Goal: Information Seeking & Learning: Find specific fact

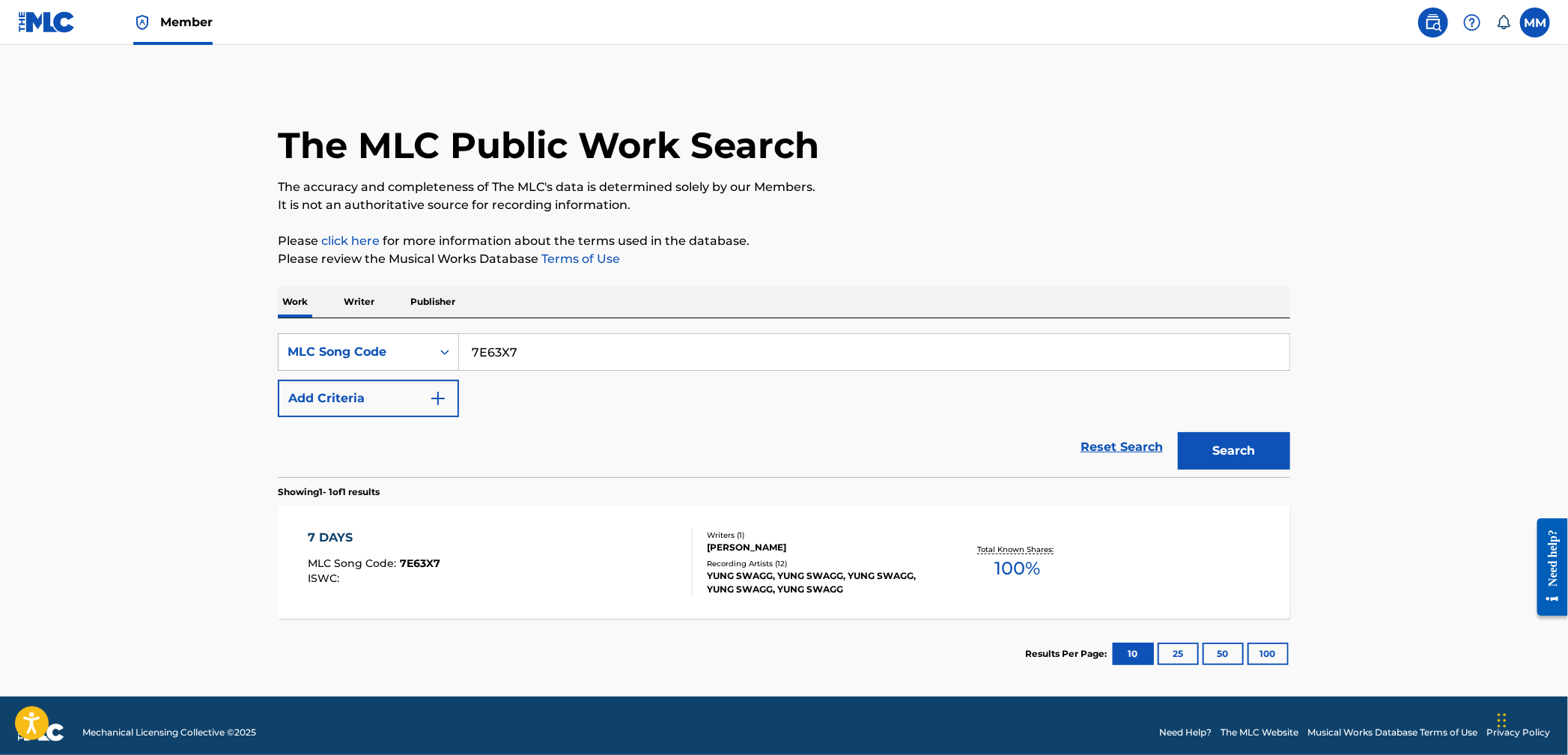
drag, startPoint x: 531, startPoint y: 359, endPoint x: 390, endPoint y: 339, distance: 142.4
click at [392, 339] on div "SearchWithCriteriad296c116-a0b4-4259-a761-af4260b5ac89 MLC Song Code 7E63X7" at bounding box center [784, 351] width 1013 height 37
paste input "FE2NN1"
type input "FE2NN1"
click at [1215, 449] on button "Search" at bounding box center [1234, 451] width 112 height 37
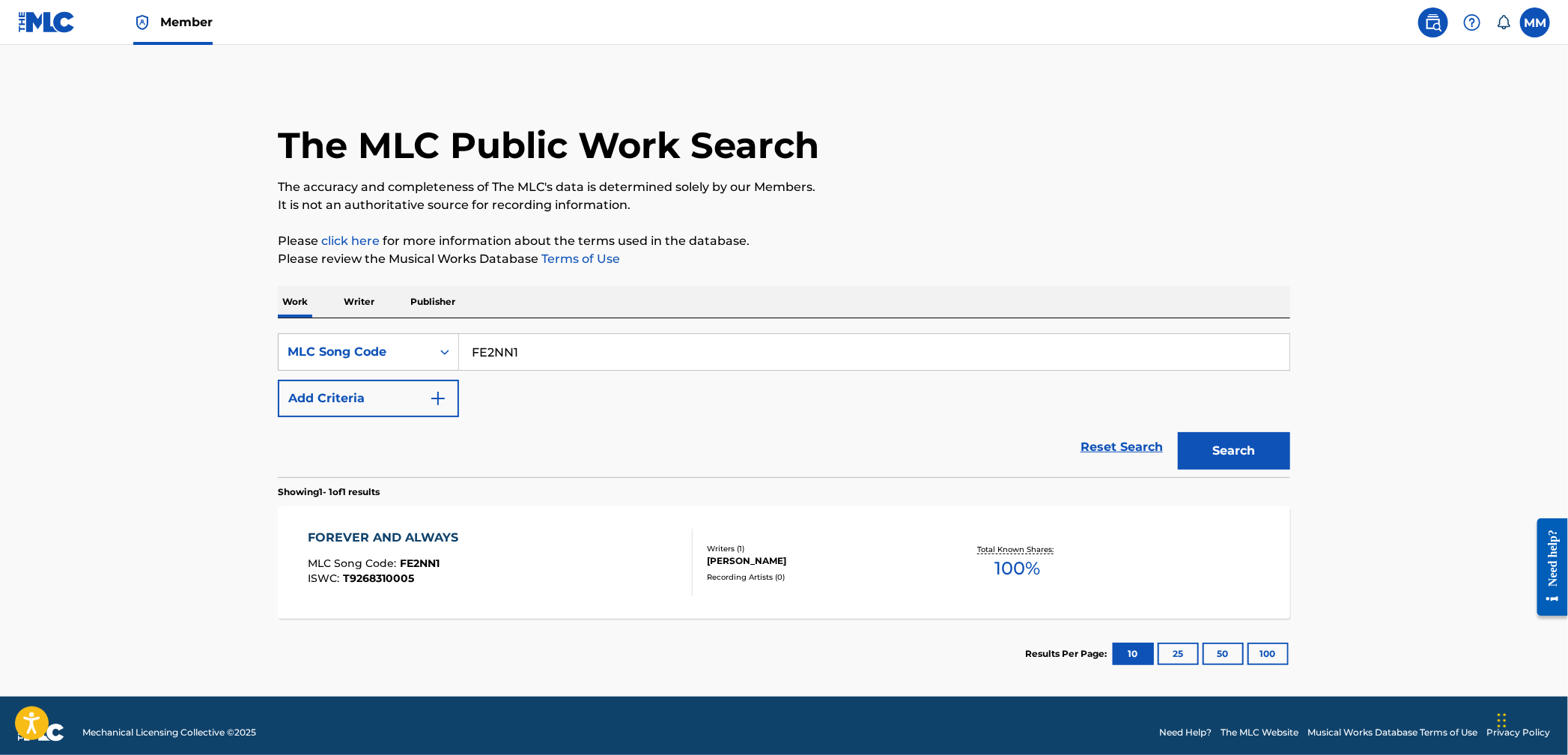
click at [555, 541] on div "FOREVER AND ALWAYS MLC Song Code : FE2NN1 ISWC : T9268310005" at bounding box center [501, 562] width 385 height 67
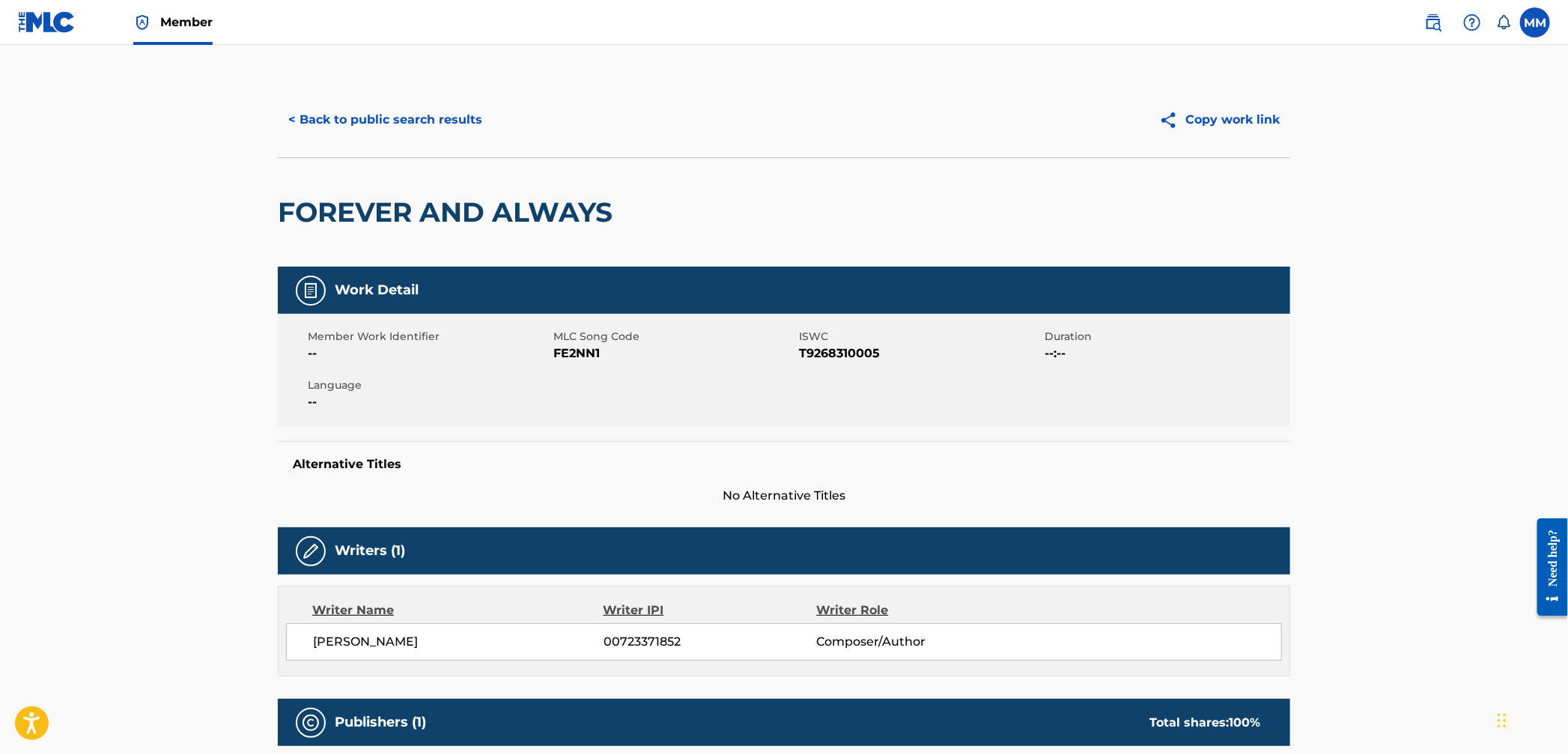
scroll to position [323, 0]
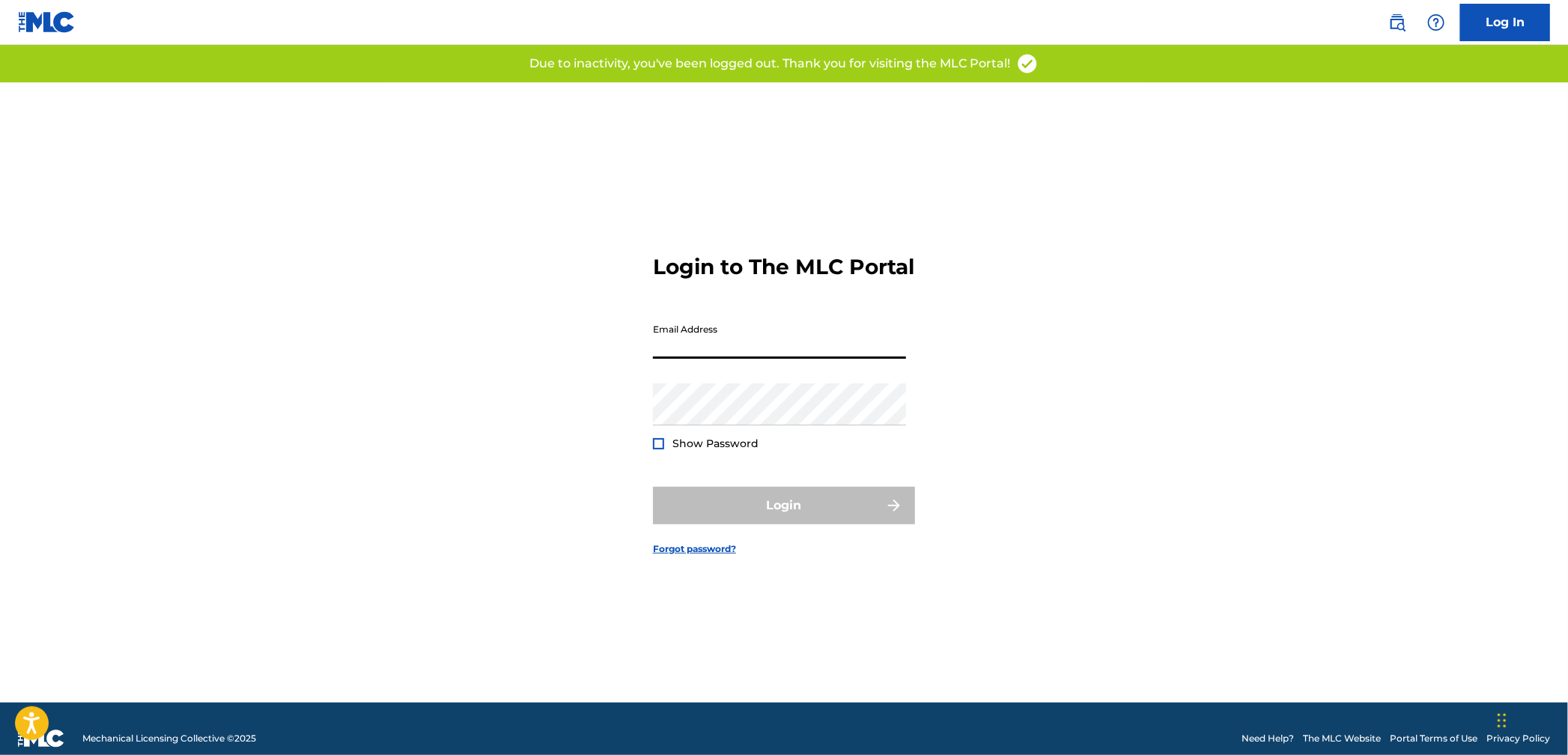
click at [753, 350] on input "Email Address" at bounding box center [779, 337] width 253 height 43
click at [1395, 20] on img at bounding box center [1397, 22] width 18 height 18
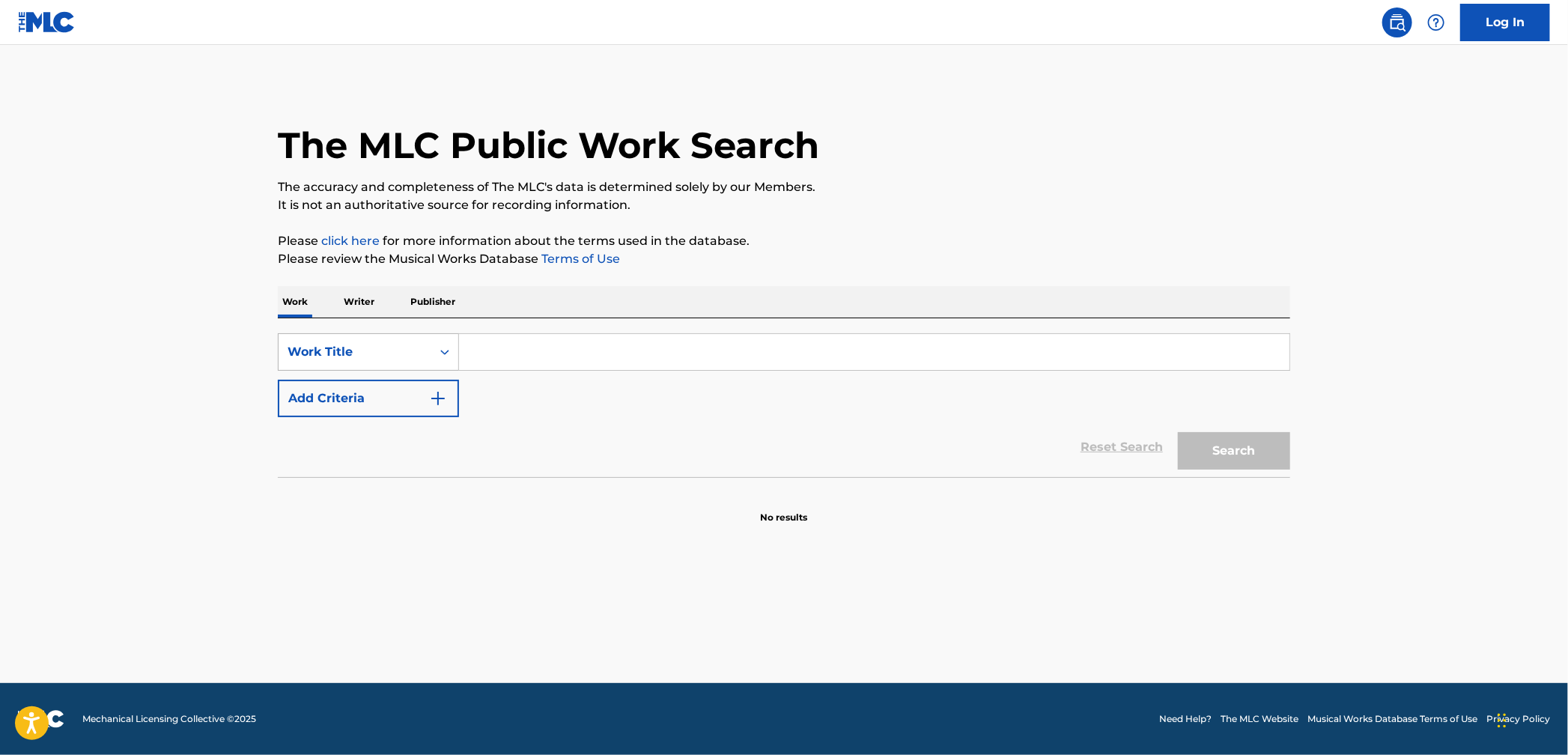
click at [560, 357] on input "Search Form" at bounding box center [874, 351] width 831 height 36
drag, startPoint x: 325, startPoint y: 354, endPoint x: 343, endPoint y: 368, distance: 22.8
click at [325, 354] on div "Work Title" at bounding box center [355, 352] width 135 height 18
click at [377, 395] on div "Writer Name" at bounding box center [369, 389] width 180 height 37
click at [513, 361] on input "Search Form" at bounding box center [874, 351] width 831 height 36
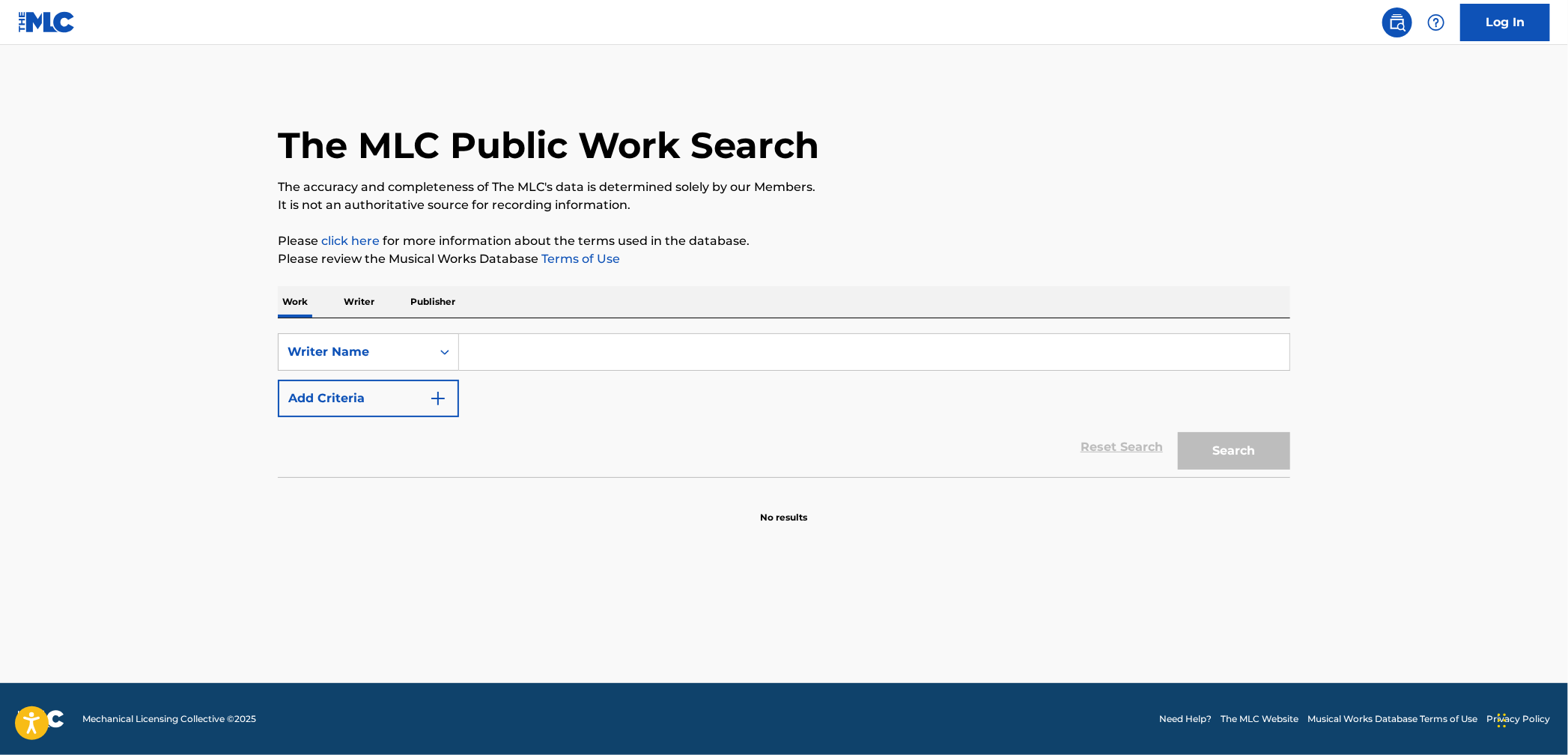
paste input "FE2NN1"
type input "FE2NN1"
click at [1217, 452] on button "Search" at bounding box center [1234, 451] width 112 height 37
click at [347, 297] on p "Writer" at bounding box center [359, 302] width 40 height 31
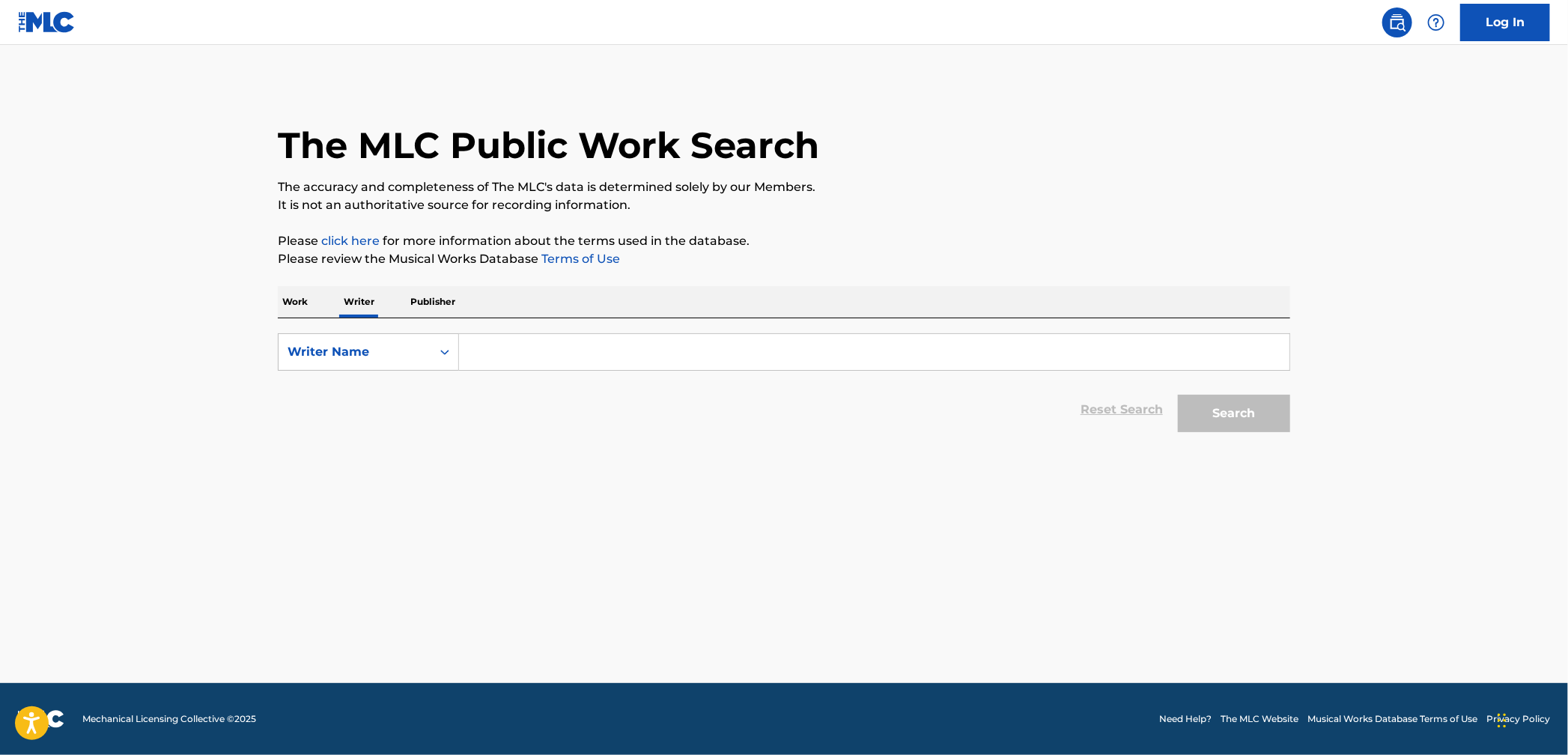
click at [289, 306] on p "Work" at bounding box center [295, 302] width 35 height 31
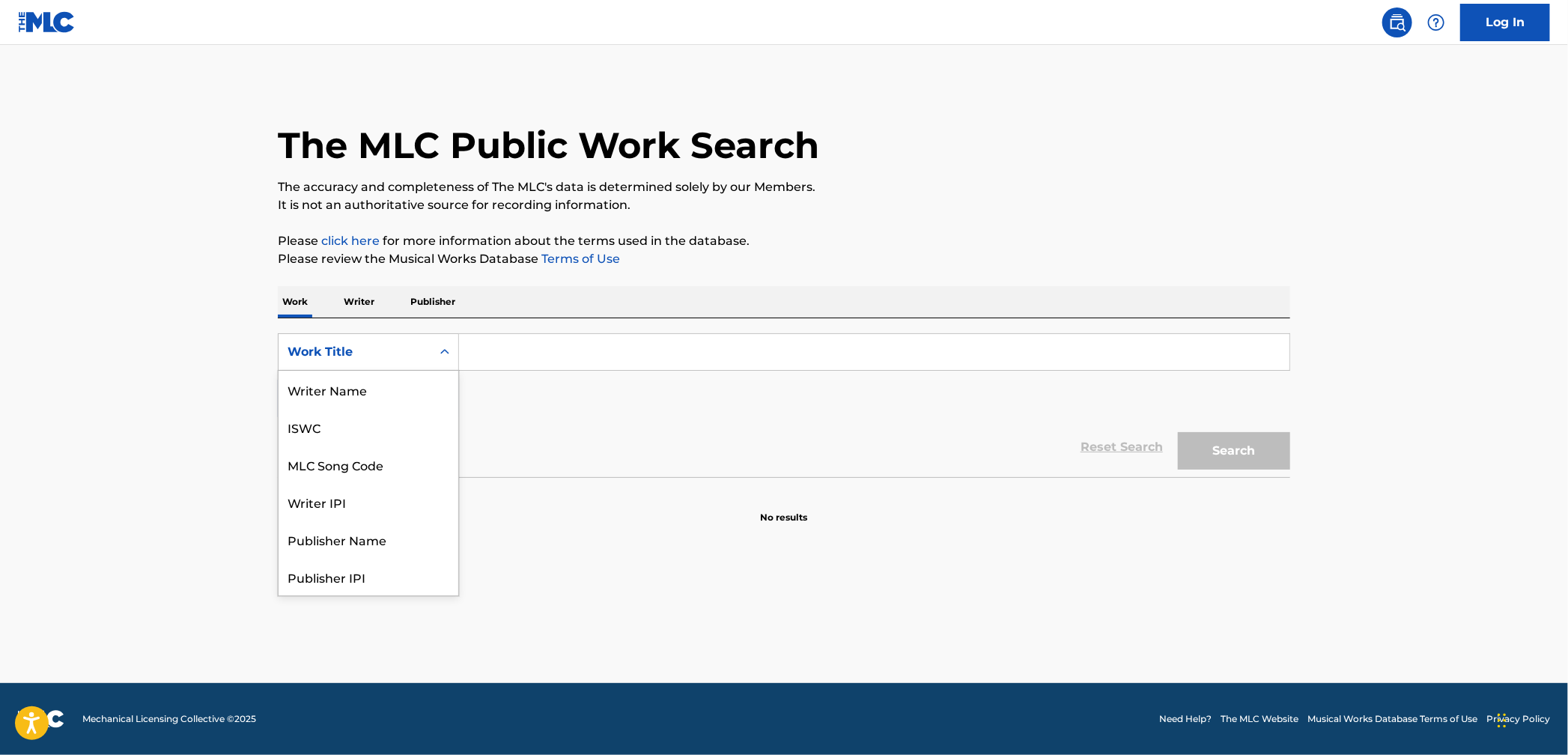
click at [327, 349] on div "Work Title" at bounding box center [355, 352] width 135 height 18
drag, startPoint x: 370, startPoint y: 386, endPoint x: 411, endPoint y: 383, distance: 41.1
click at [372, 386] on div "MLC Song Code" at bounding box center [369, 389] width 180 height 37
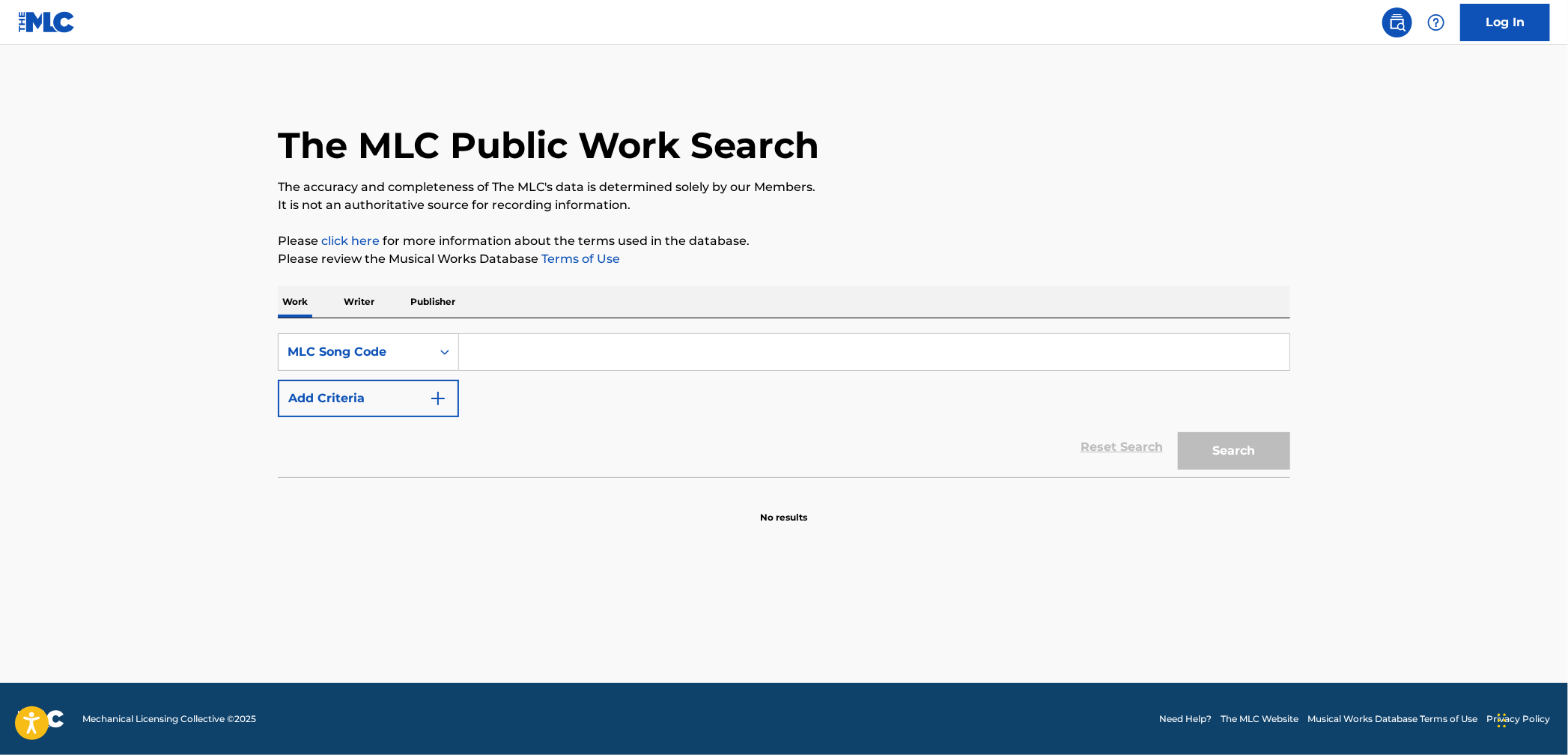
click at [562, 354] on input "Search Form" at bounding box center [874, 351] width 831 height 36
paste input "FE2NN1"
type input "FE2NN1"
click at [1280, 446] on button "Search" at bounding box center [1234, 451] width 112 height 37
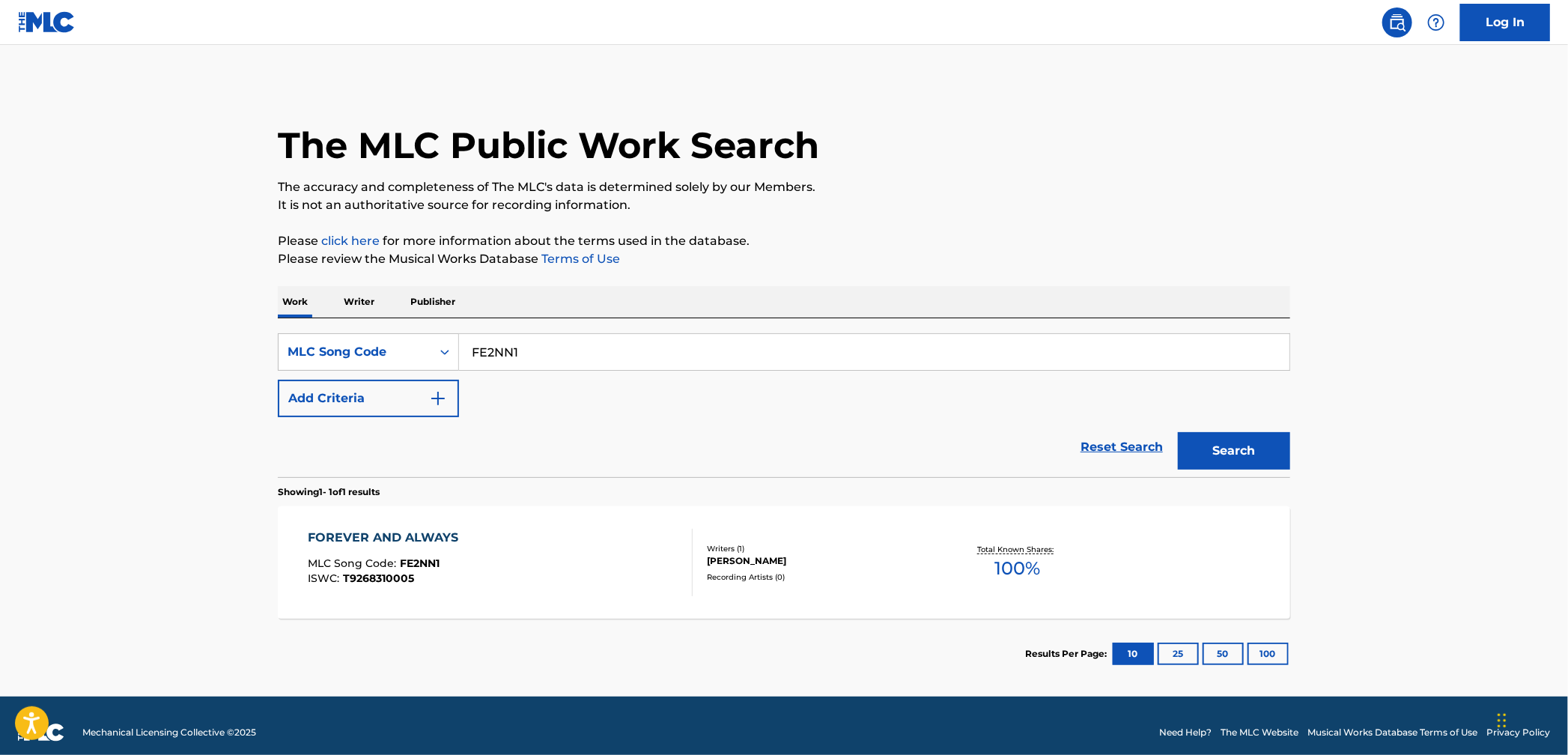
click at [976, 525] on div "FOREVER AND ALWAYS MLC Song Code : FE2NN1 ISWC : T9268310005 Writers ( 1 ) [PER…" at bounding box center [784, 562] width 1013 height 112
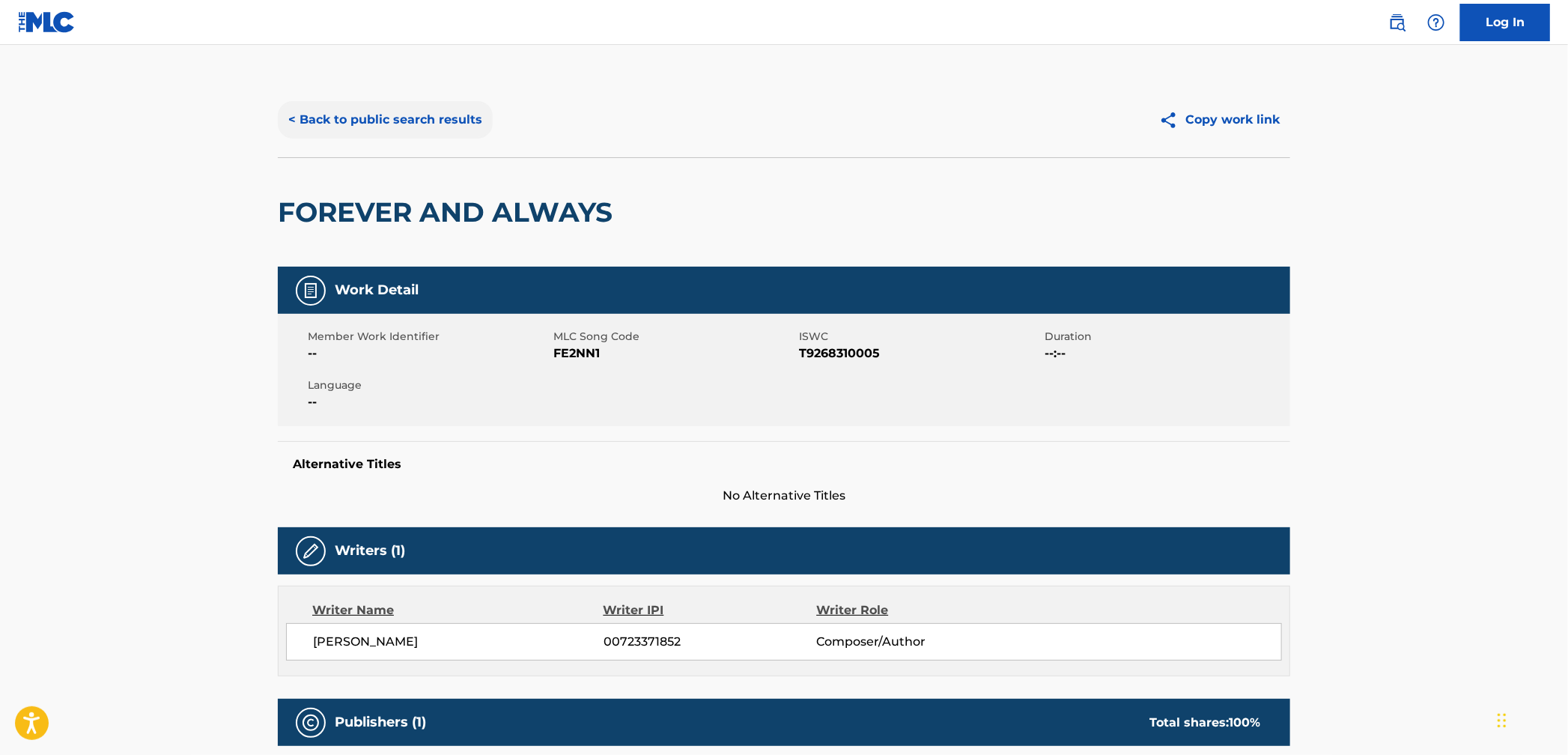
click at [354, 116] on button "< Back to public search results" at bounding box center [385, 119] width 215 height 37
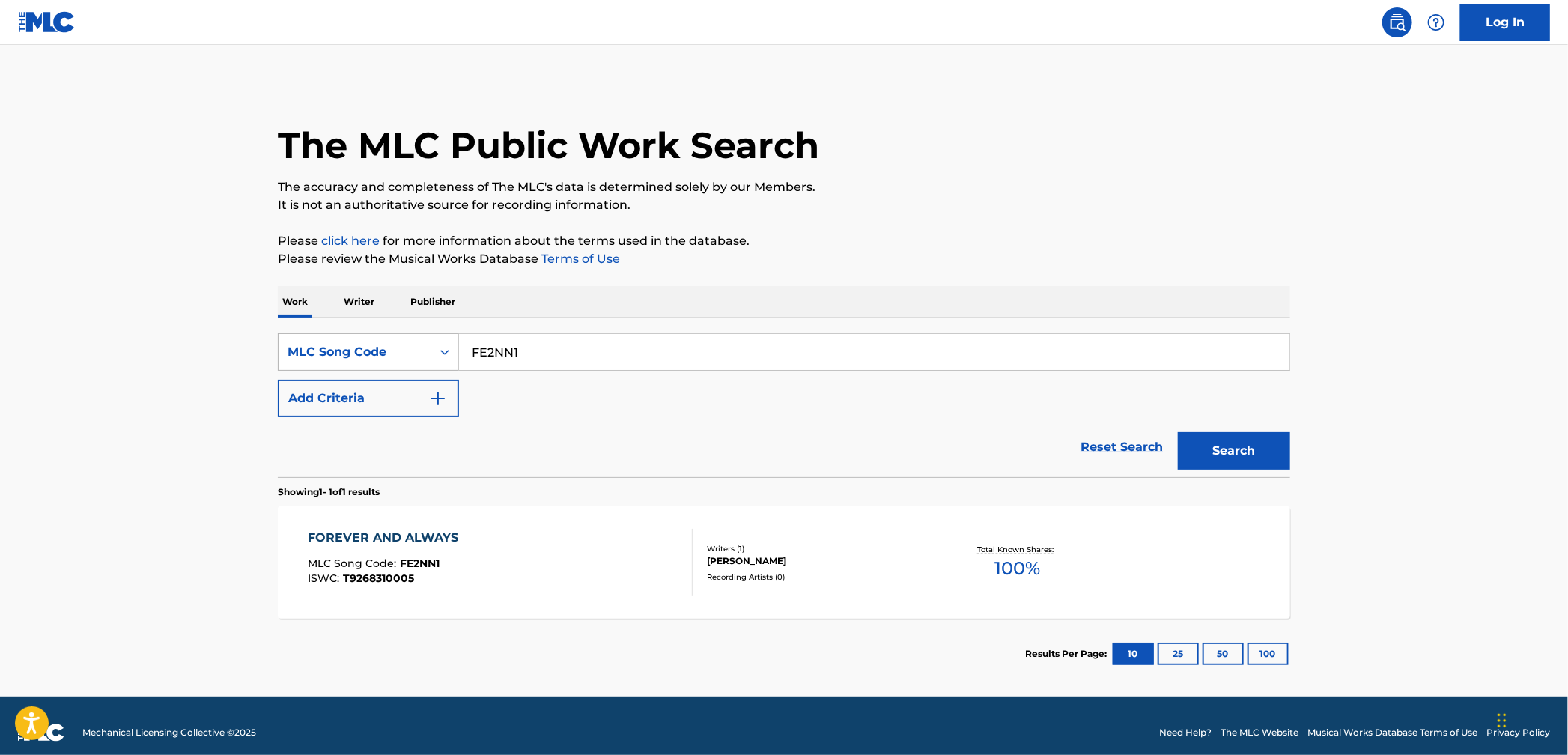
drag, startPoint x: 522, startPoint y: 347, endPoint x: 391, endPoint y: 337, distance: 131.4
click at [393, 337] on div "SearchWithCriteriad5ed0b57-eb96-4812-8e31-bfeaf52fbefa MLC Song Code FE2NN1" at bounding box center [784, 351] width 1013 height 37
paste input "EC1SW0"
type input "EC1SW0"
click at [1249, 453] on button "Search" at bounding box center [1234, 451] width 112 height 37
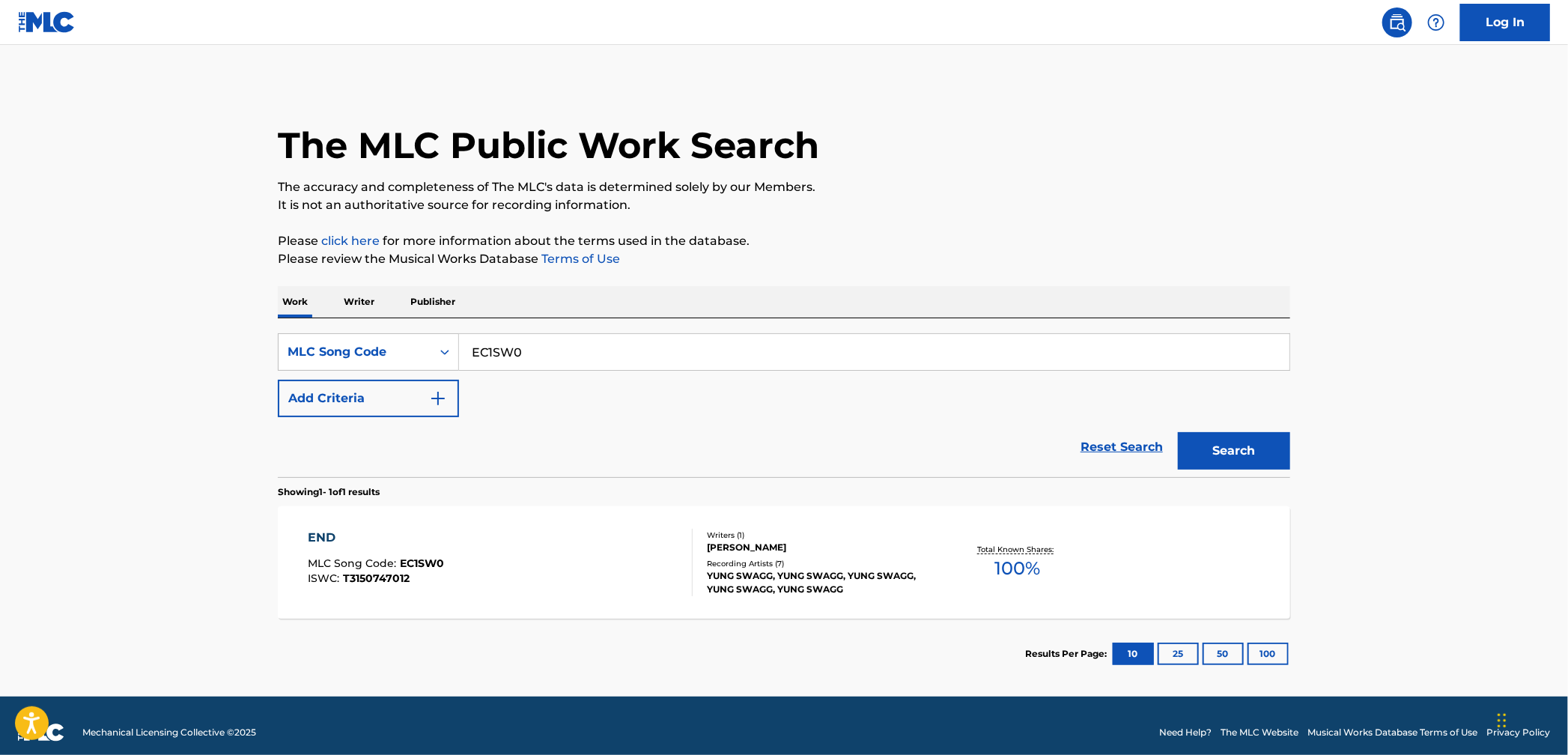
click at [548, 567] on div "END MLC Song Code : EC1SW0 ISWC : T3150747012" at bounding box center [501, 562] width 385 height 67
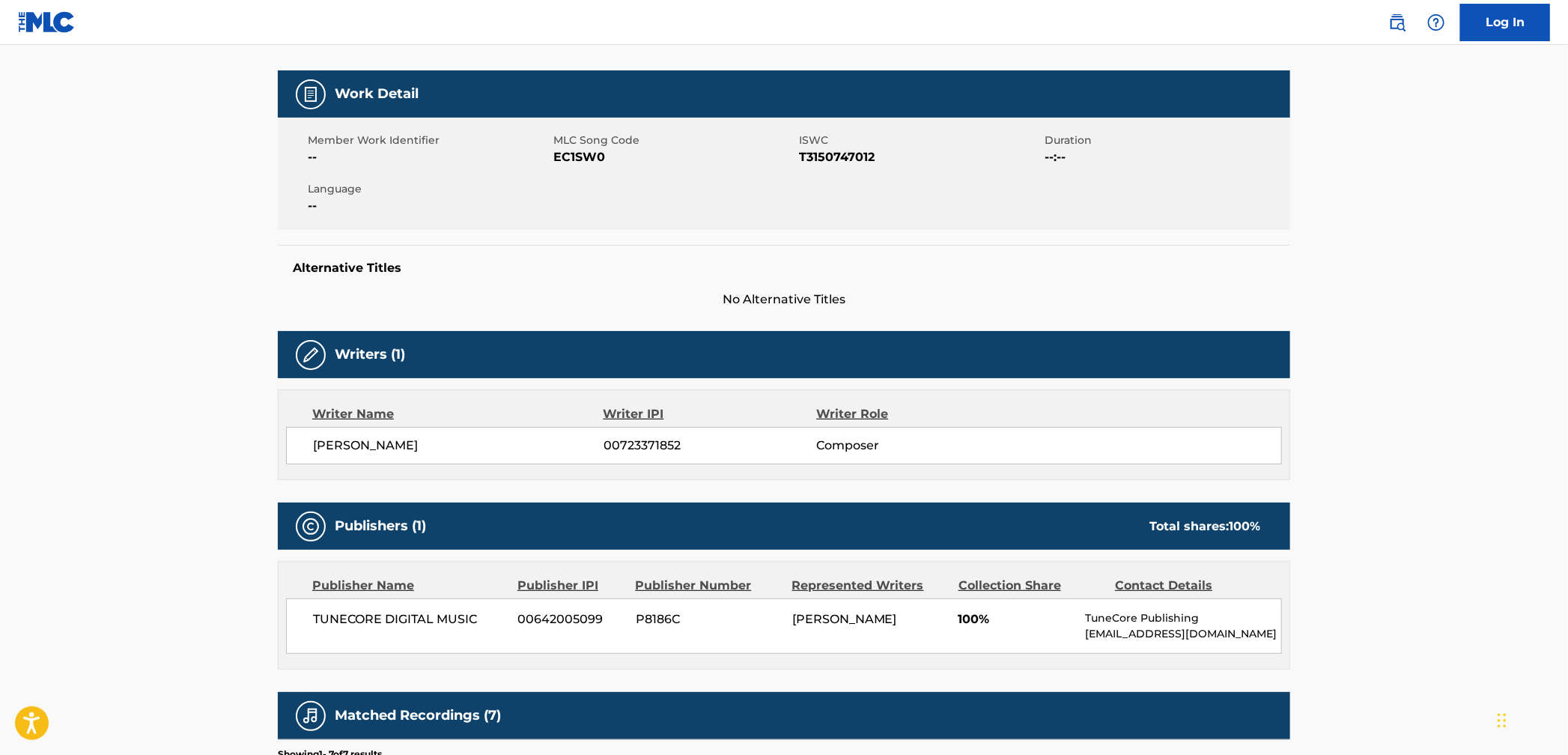
scroll to position [405, 0]
